Goal: Task Accomplishment & Management: Use online tool/utility

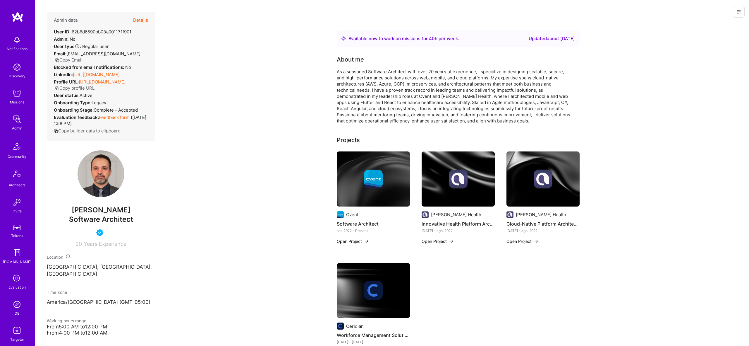
click at [140, 19] on button "Details" at bounding box center [140, 20] width 15 height 17
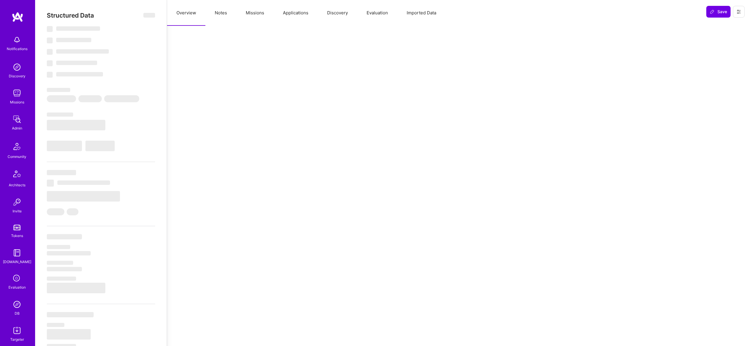
click at [222, 13] on button "Notes" at bounding box center [221, 13] width 31 height 26
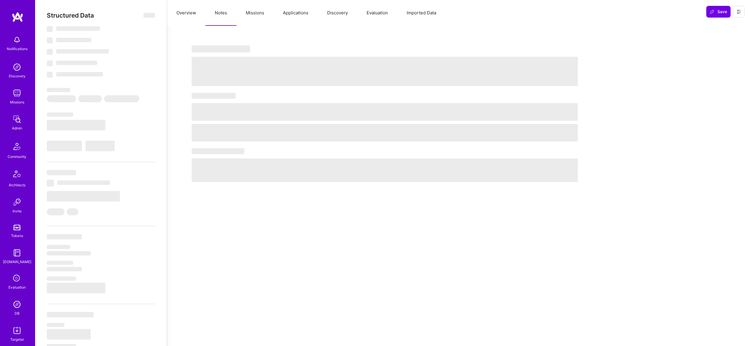
select select "Right Now"
select select "5"
select select "4"
select select "6"
select select "7"
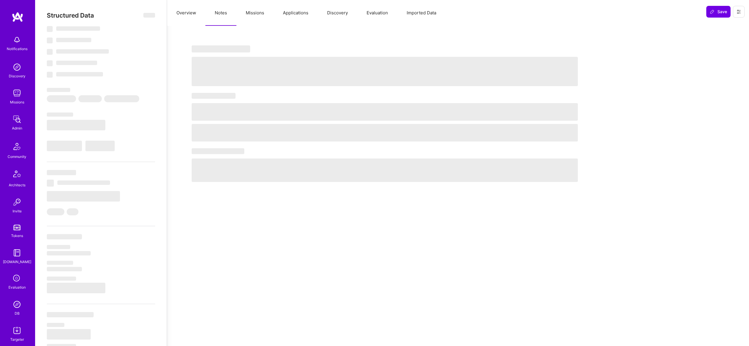
select select "CA"
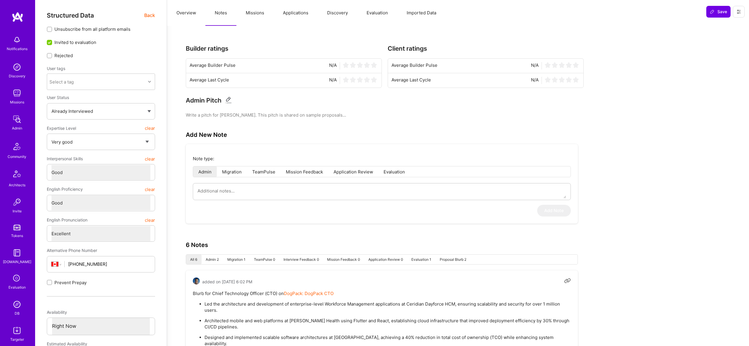
click at [231, 13] on button "Notes" at bounding box center [221, 13] width 31 height 26
click at [231, 15] on button "Notes" at bounding box center [221, 13] width 31 height 26
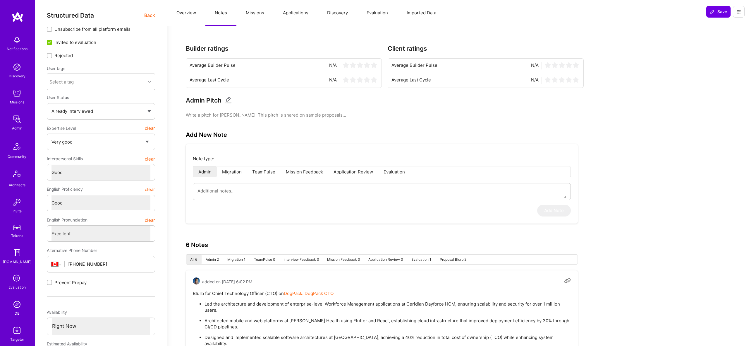
click at [254, 13] on button "Missions" at bounding box center [255, 13] width 37 height 26
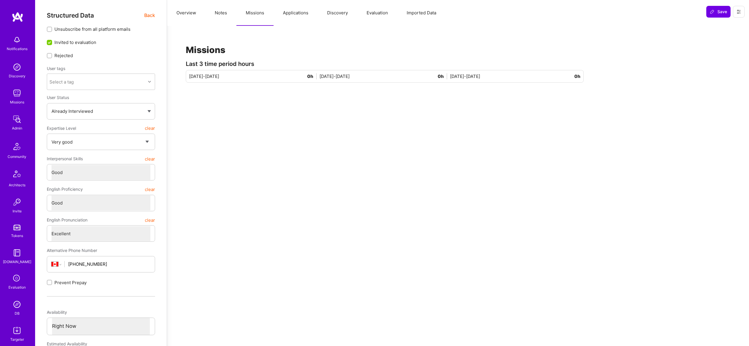
click at [386, 13] on button "Evaluation" at bounding box center [377, 13] width 40 height 26
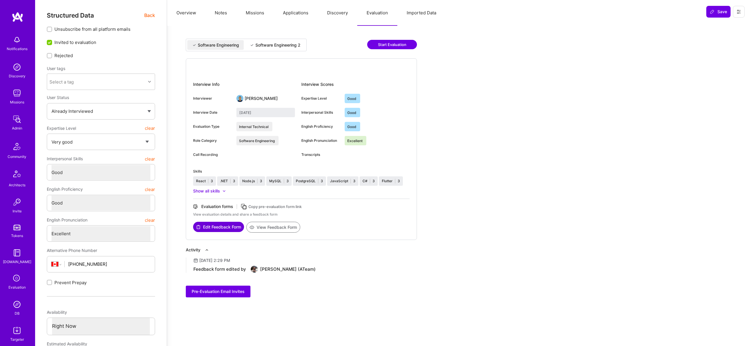
click at [263, 49] on div "Software Engineering 2" at bounding box center [275, 45] width 60 height 10
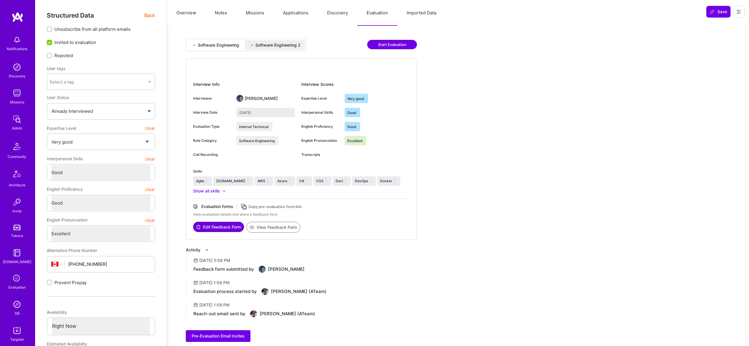
click at [219, 47] on div "Software Engineering" at bounding box center [218, 45] width 41 height 6
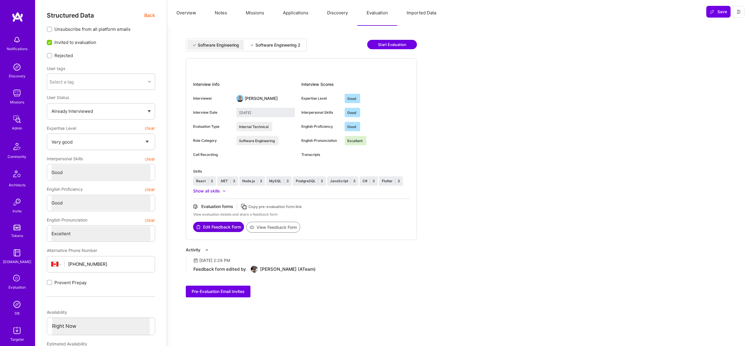
click at [294, 50] on div "Software Engineering Software Engineering 2" at bounding box center [246, 45] width 121 height 13
click at [284, 47] on div "Software Engineering 2" at bounding box center [278, 45] width 45 height 6
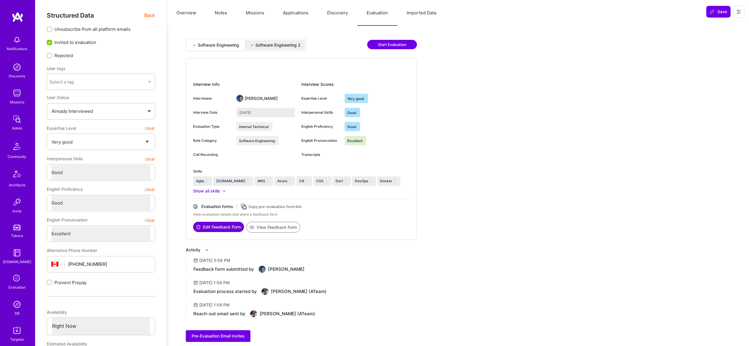
click at [217, 44] on div "Software Engineering" at bounding box center [218, 45] width 41 height 6
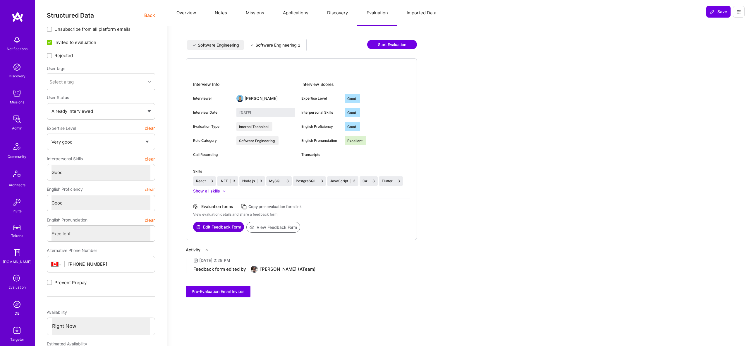
click at [271, 50] on div "Software Engineering Software Engineering 2" at bounding box center [246, 45] width 121 height 13
click at [276, 42] on div "Software Engineering 2" at bounding box center [278, 45] width 45 height 6
type input "December 9, 2024"
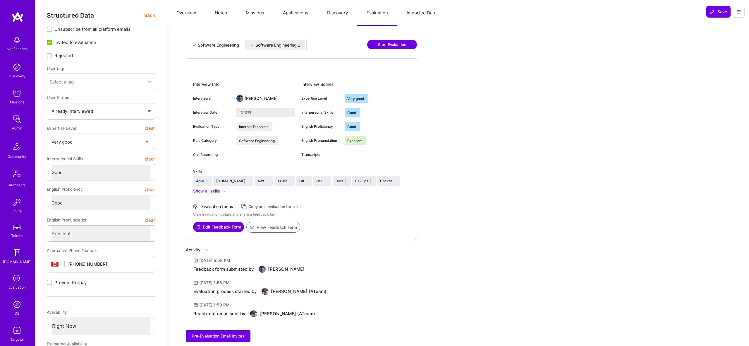
click at [284, 228] on button "View Feedback Form" at bounding box center [273, 227] width 54 height 11
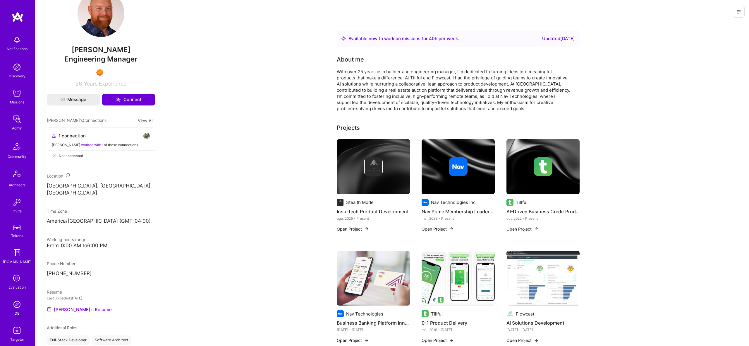
scroll to position [167, 0]
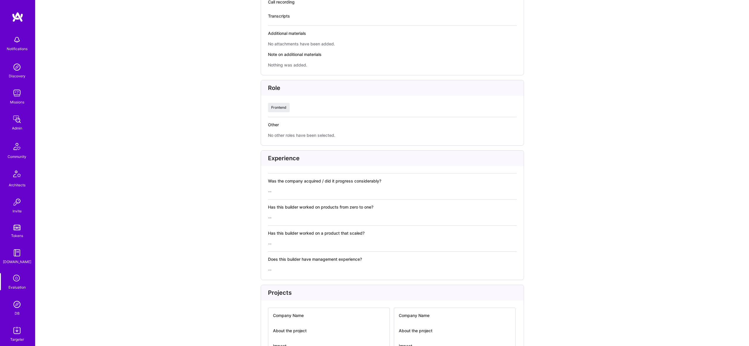
scroll to position [886, 0]
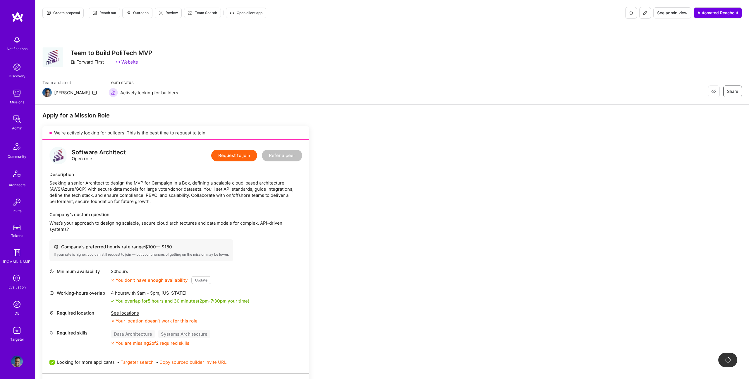
click at [137, 13] on span "Outreach" at bounding box center [137, 12] width 23 height 5
click at [60, 10] on button "Create proposal" at bounding box center [62, 13] width 41 height 11
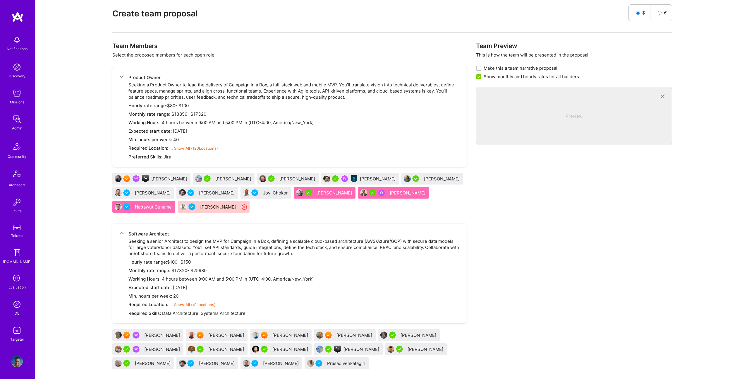
scroll to position [287, 0]
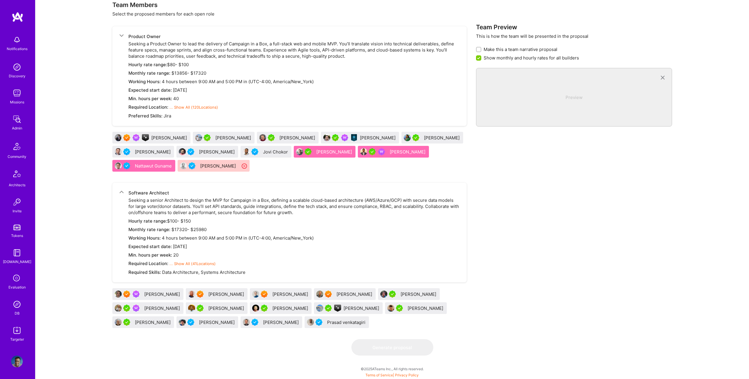
click at [407, 326] on div "[PERSON_NAME] [PERSON_NAME] [PERSON_NAME] [PERSON_NAME] [PERSON_NAME] [PERSON_N…" at bounding box center [289, 309] width 355 height 42
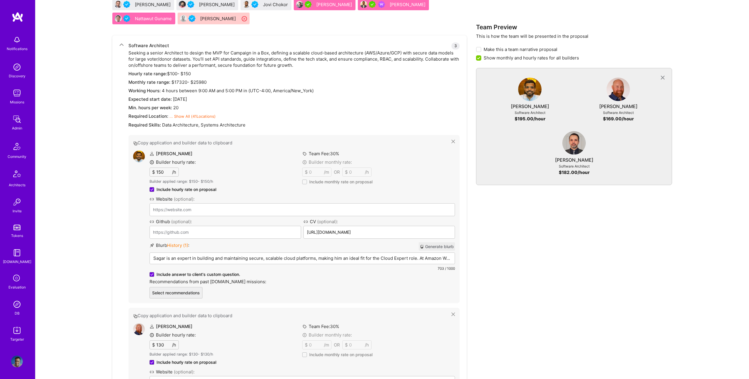
scroll to position [380, 0]
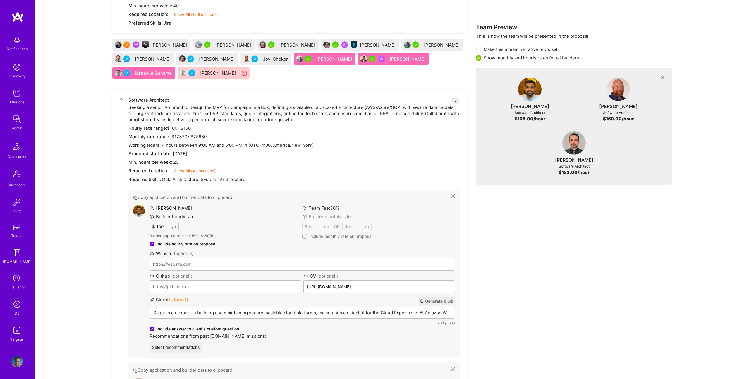
click at [256, 314] on p "Sagar is an expert in building and maintaining secure, scalable cloud platforms…" at bounding box center [302, 312] width 298 height 6
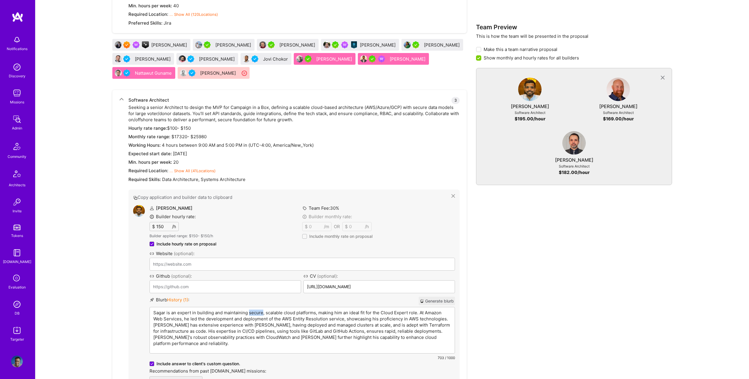
click at [256, 314] on p "Sagar is an expert in building and maintaining secure, scalable cloud platforms…" at bounding box center [302, 327] width 298 height 37
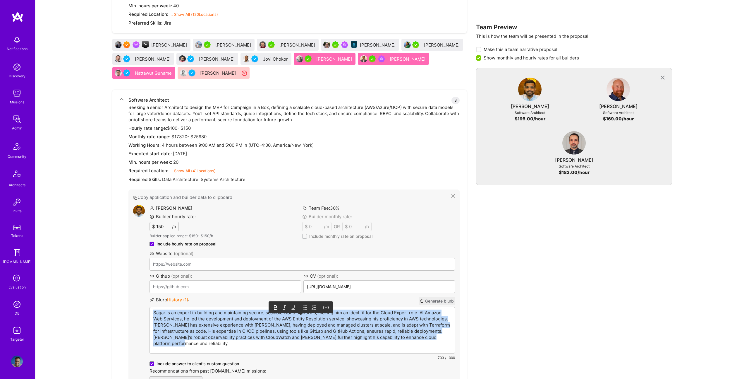
click at [256, 314] on p "Sagar is an expert in building and maintaining secure, scalable cloud platforms…" at bounding box center [302, 327] width 298 height 37
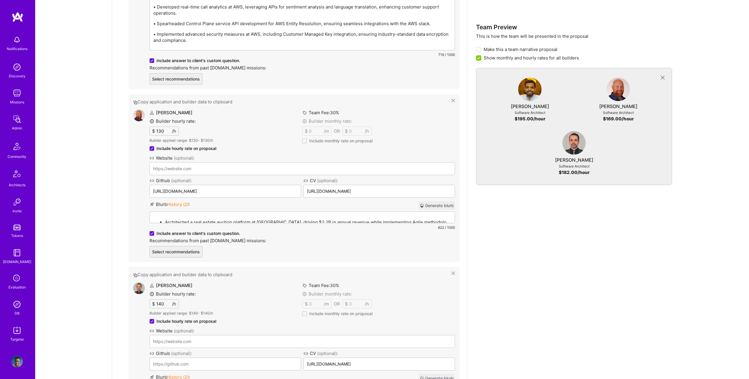
scroll to position [648, 0]
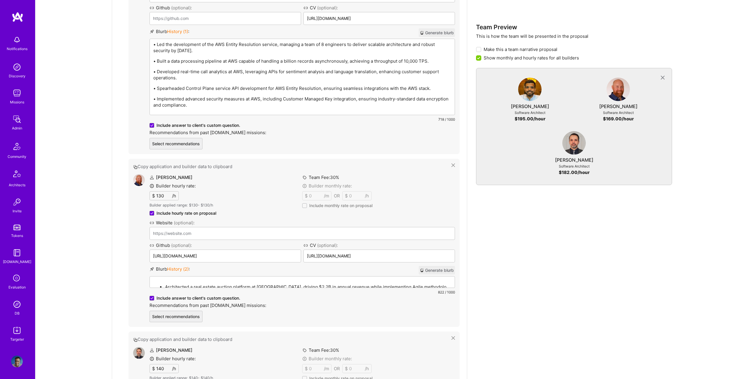
click at [278, 276] on div "Architected a real estate auction platform at Xome, driving $2.2B in annual rev…" at bounding box center [302, 308] width 305 height 65
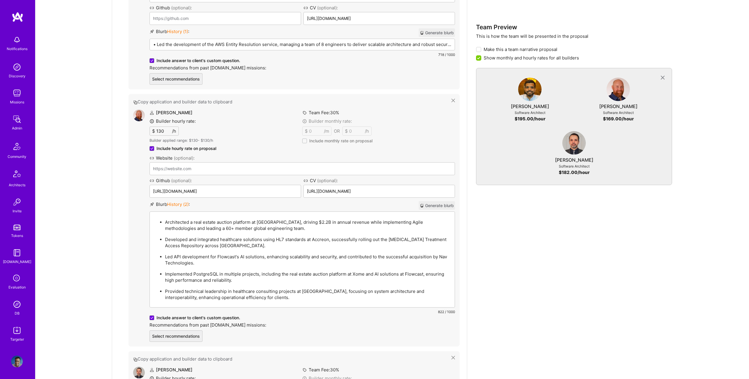
click at [293, 220] on p "Architected a real estate auction platform at Xome, driving $2.2B in annual rev…" at bounding box center [308, 225] width 286 height 12
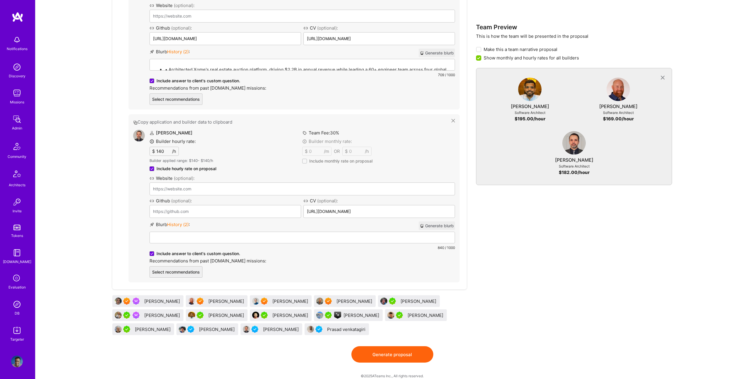
scroll to position [808, 0]
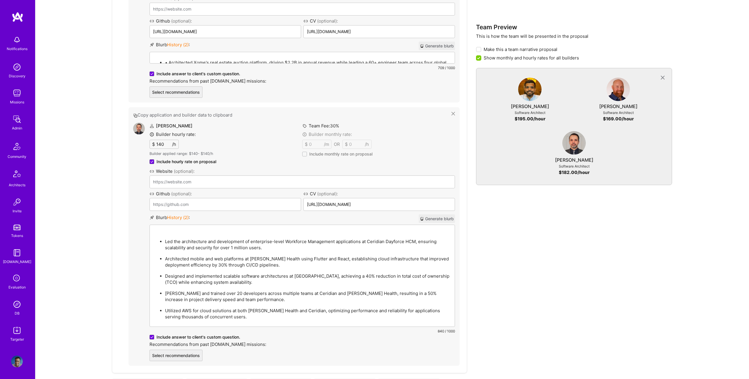
click at [229, 302] on div "Led the architecture and development of enterprise-level Workforce Management a…" at bounding box center [302, 276] width 305 height 102
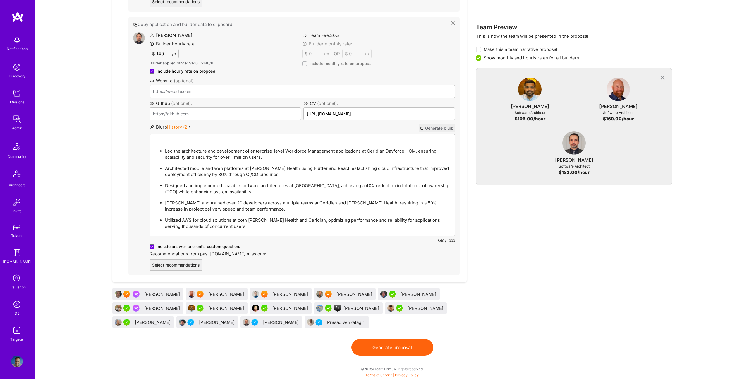
click at [209, 183] on p "Designed and implemented scalable software architectures at Cvent, achieving a …" at bounding box center [308, 188] width 286 height 12
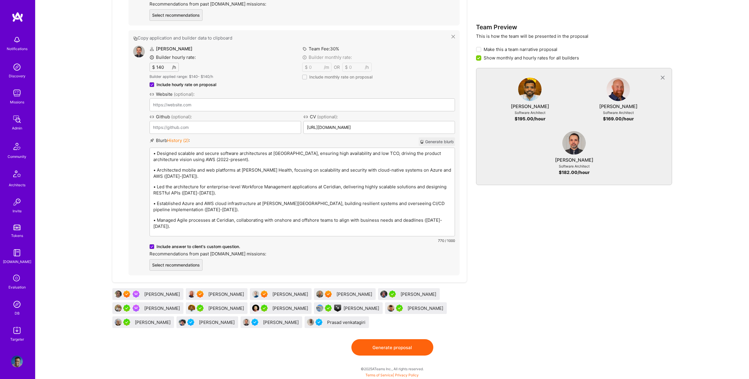
click at [161, 155] on p "• Designed scalable and secure software architectures at Cvent, ensuring high a…" at bounding box center [302, 156] width 298 height 12
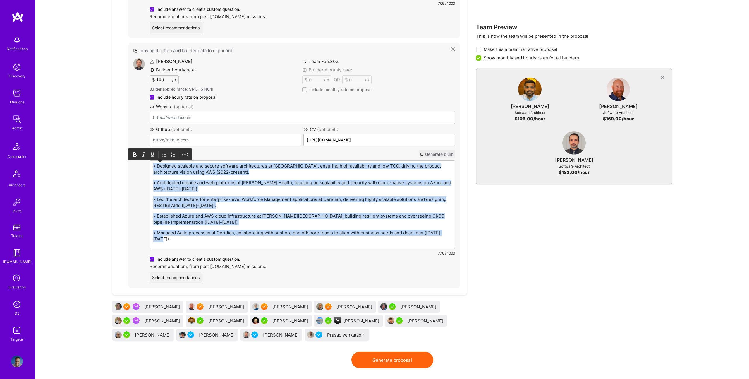
click at [165, 153] on icon at bounding box center [165, 155] width 6 height 6
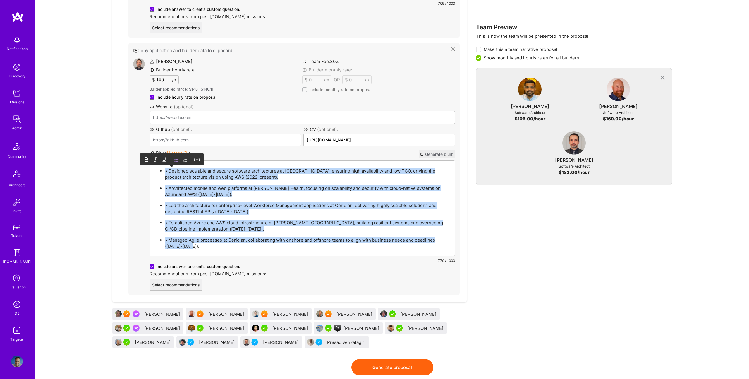
scroll to position [808, 0]
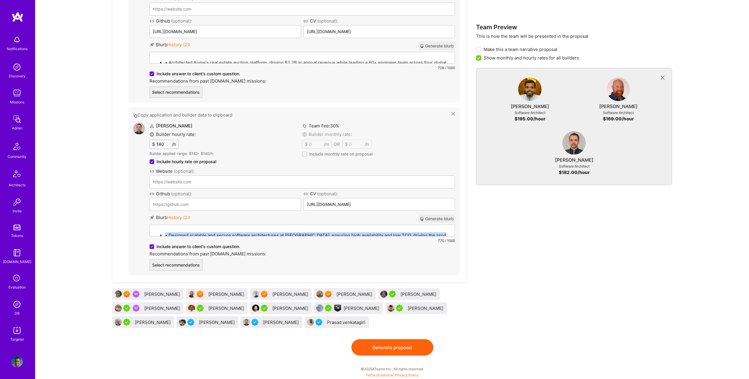
click at [172, 235] on p "• Designed scalable and secure software architectures at Cvent, ensuring high a…" at bounding box center [308, 235] width 286 height 6
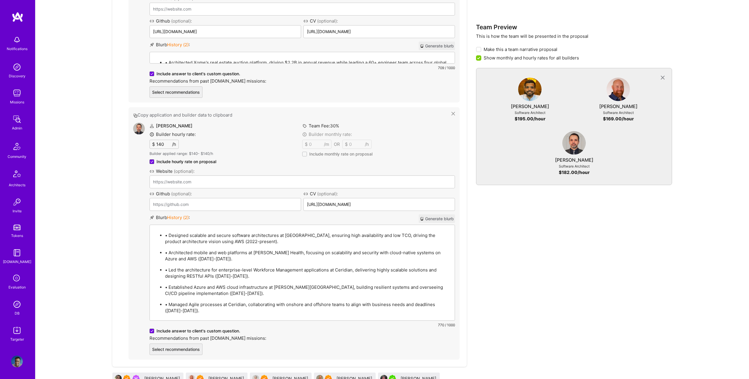
click at [169, 235] on p "• Designed scalable and secure software architectures at Cvent, ensuring high a…" at bounding box center [308, 238] width 286 height 12
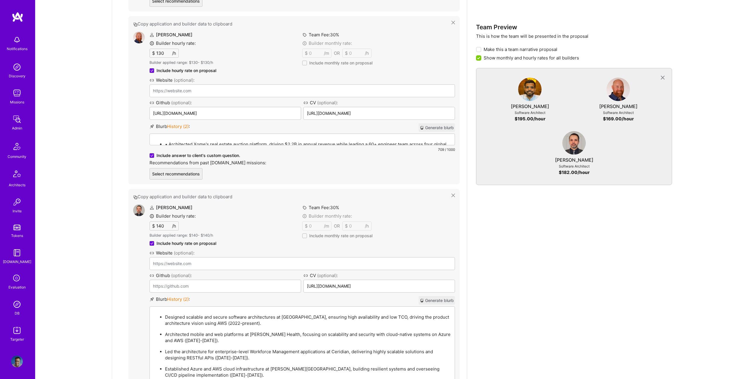
scroll to position [710, 0]
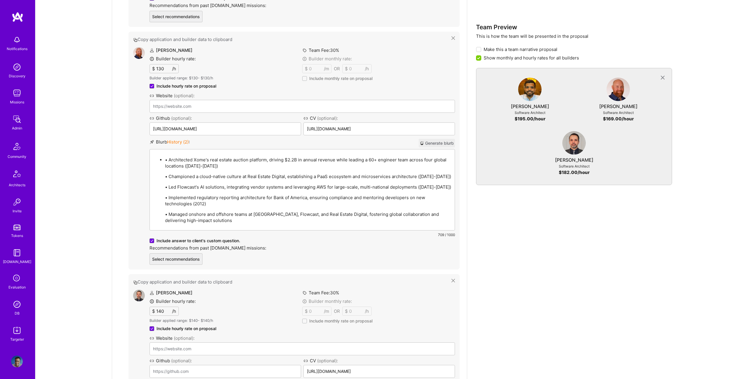
click at [221, 156] on li "• Architected Xome's real estate auction platform, driving $2.2B in annual reve…" at bounding box center [308, 189] width 286 height 67
click at [169, 162] on p "• Architected Xome's real estate auction platform, driving $2.2B in annual reve…" at bounding box center [308, 163] width 286 height 12
click at [219, 167] on p "Architected Xome's real estate auction platform, driving $2.2B in annual revenu…" at bounding box center [308, 163] width 286 height 12
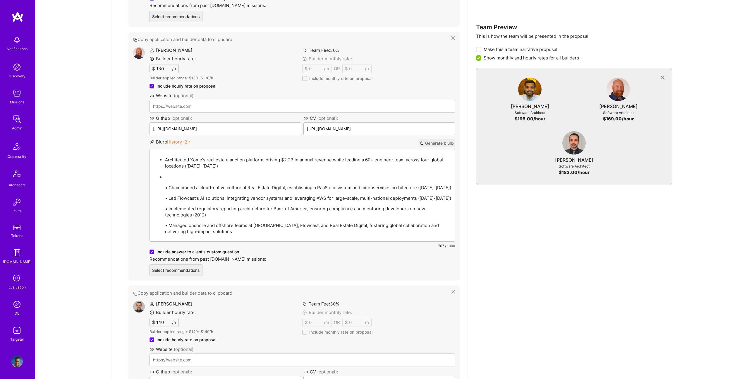
click at [167, 186] on p "• Championed a cloud-native culture at Real Estate Digital, establishing a PaaS…" at bounding box center [308, 187] width 286 height 6
click at [168, 186] on p "• Championed a cloud-native culture at Real Estate Digital, establishing a PaaS…" at bounding box center [308, 187] width 286 height 6
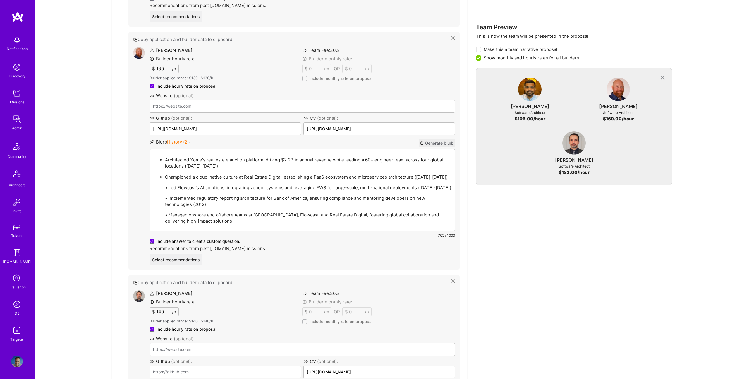
click at [169, 187] on p "• Led Flowcast's AI solutions, integrating vendor systems and leveraging AWS fo…" at bounding box center [308, 187] width 286 height 6
click at [168, 198] on p "• Implemented regulatory reporting architecture for Bank of America, ensuring c…" at bounding box center [308, 202] width 286 height 12
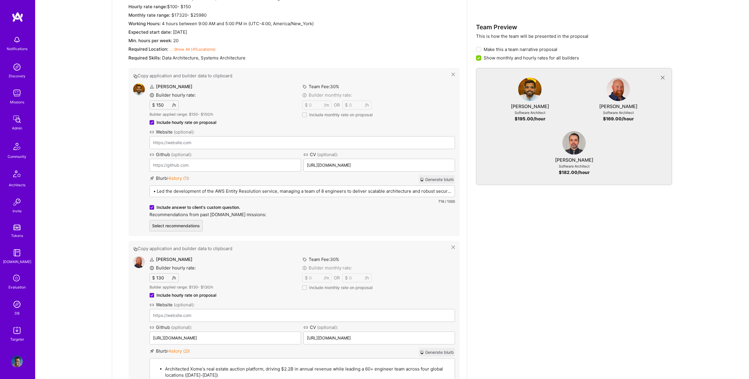
scroll to position [488, 0]
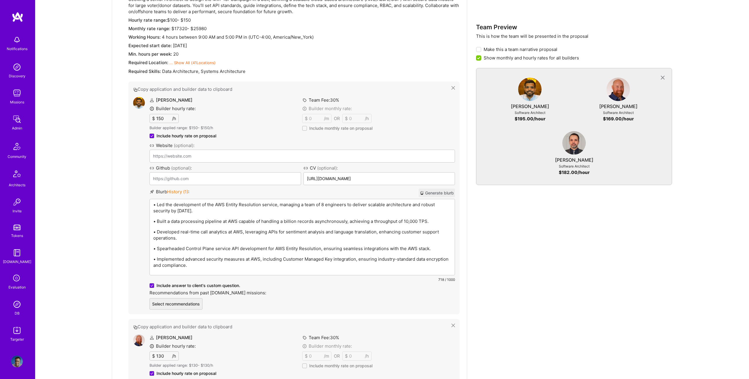
drag, startPoint x: 222, startPoint y: 206, endPoint x: 208, endPoint y: 209, distance: 14.4
click at [222, 206] on p "• Led the development of the AWS Entity Resolution service, managing a team of …" at bounding box center [302, 207] width 298 height 12
click at [207, 217] on div "• Led the development of the AWS Entity Resolution service, managing a team of …" at bounding box center [302, 237] width 305 height 76
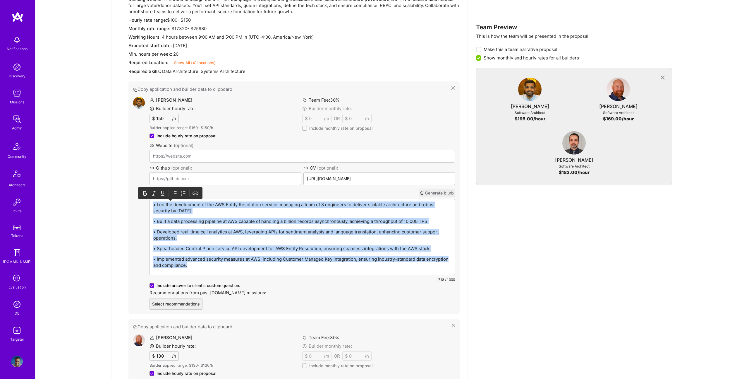
click at [172, 194] on icon at bounding box center [175, 193] width 6 height 6
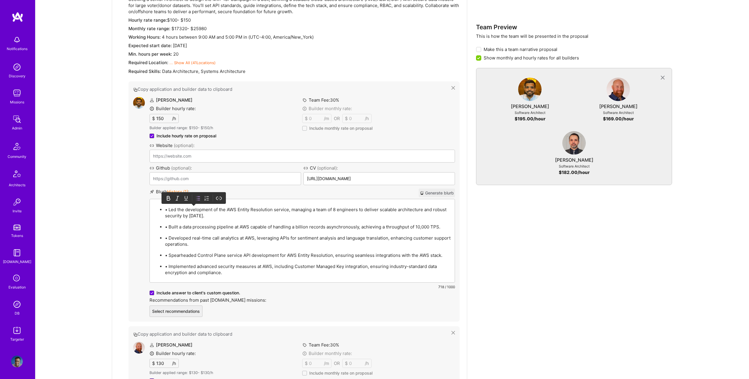
click at [170, 207] on p "• Led the development of the AWS Entity Resolution service, managing a team of …" at bounding box center [308, 212] width 286 height 12
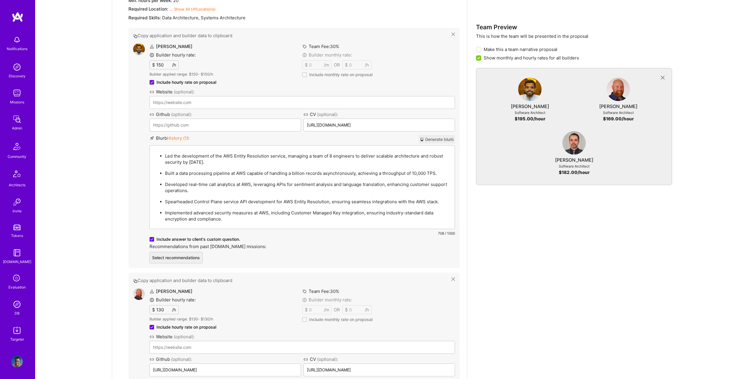
scroll to position [880, 0]
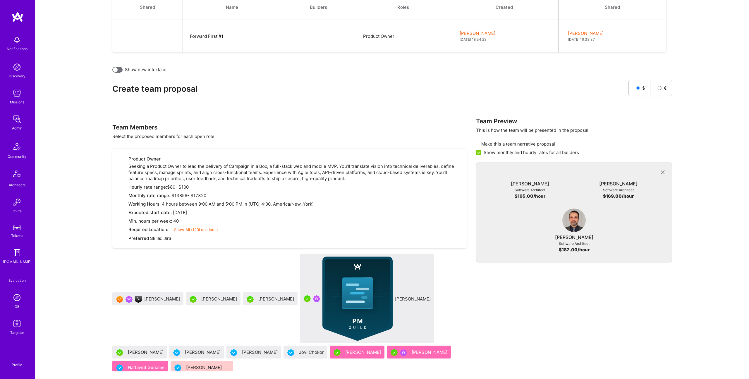
scroll to position [0, 0]
